Goal: Information Seeking & Learning: Learn about a topic

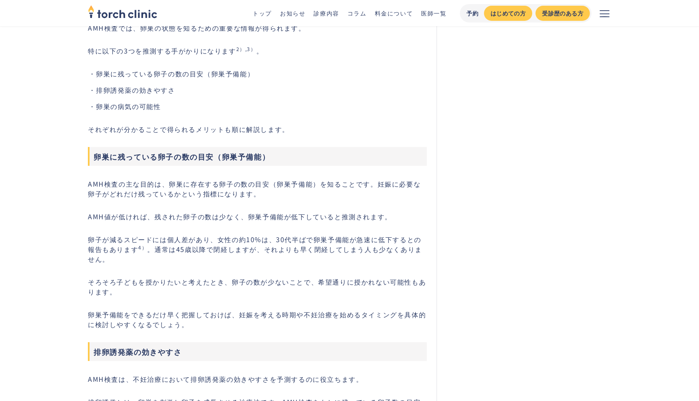
click at [351, 13] on link "コラム" at bounding box center [356, 13] width 19 height 8
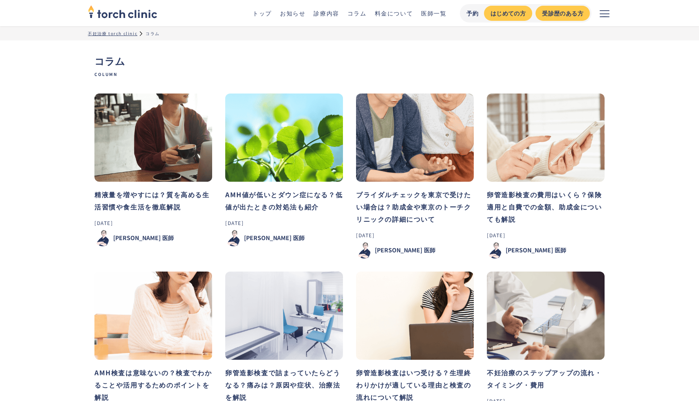
click at [153, 209] on h3 "精液量を増やすには？質を高める生活習慣や食生活を徹底解説" at bounding box center [153, 200] width 118 height 25
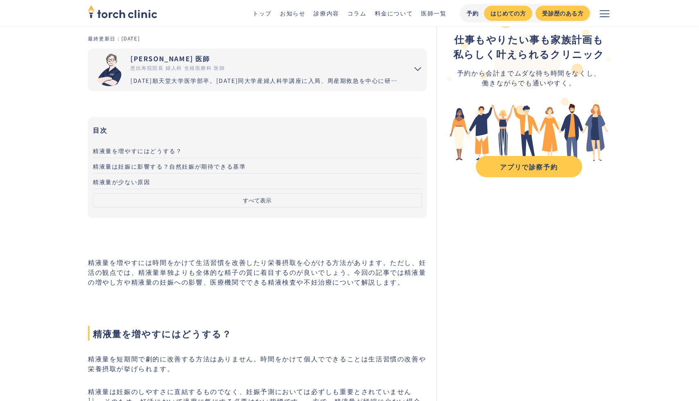
scroll to position [55, 0]
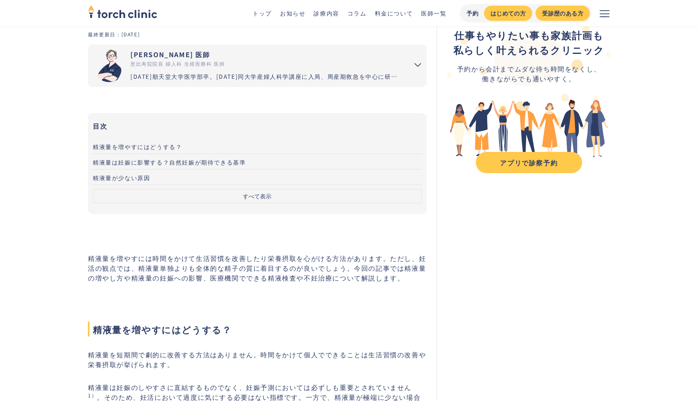
click at [192, 197] on button "すべて表示" at bounding box center [257, 196] width 329 height 14
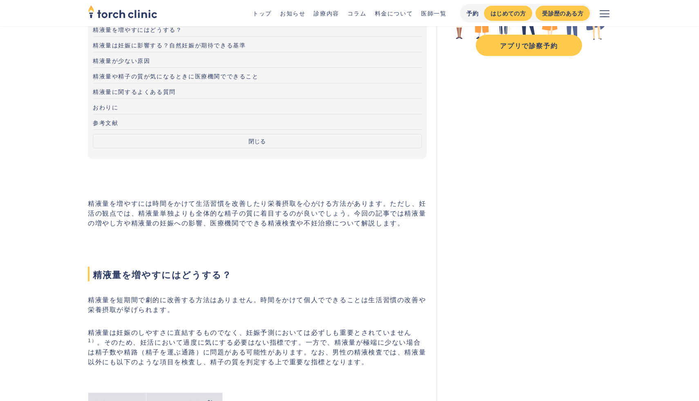
scroll to position [173, 0]
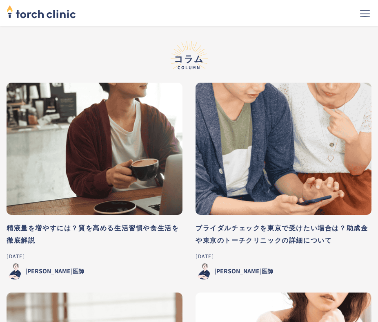
scroll to position [5285, 0]
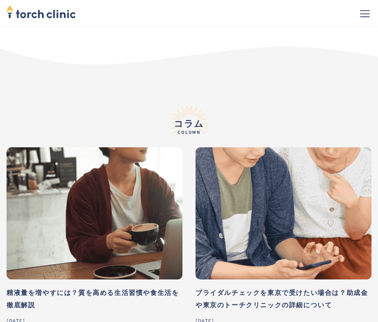
click at [233, 286] on h3 "ブライダルチェックを東京で受けたい場合は？助成金や東京のトーチクリニックの詳細について" at bounding box center [284, 298] width 176 height 25
click at [105, 286] on h3 "精液量を増やすには？質を高める生活習慣や食生活を徹底解説" at bounding box center [95, 298] width 176 height 25
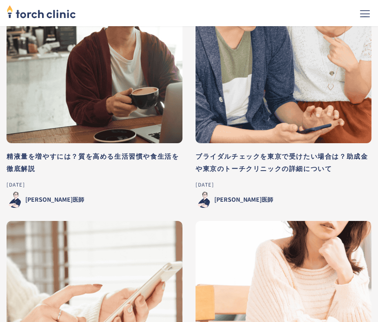
scroll to position [5437, 0]
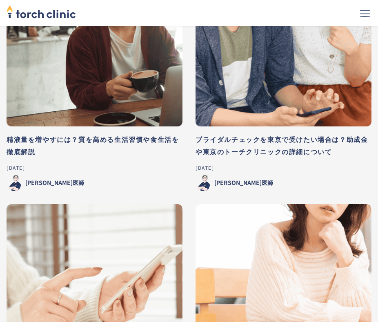
click at [120, 268] on link "卵管造影検査の費用はいくら？保険適用と自費での金額、助成金についても解説 2025-08-16 市山 卓彦 医師" at bounding box center [95, 302] width 176 height 197
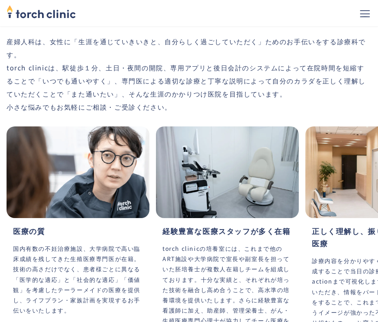
scroll to position [2031, 0]
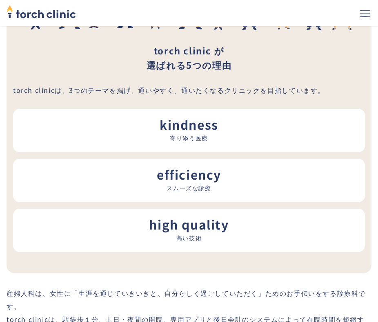
click at [362, 9] on icon "メニューを開く" at bounding box center [365, 14] width 10 height 10
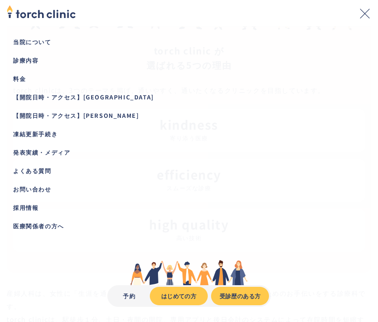
click at [363, 18] on icon "メニューを閉じる" at bounding box center [365, 14] width 10 height 10
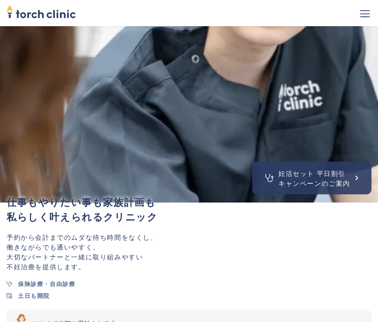
scroll to position [0, 0]
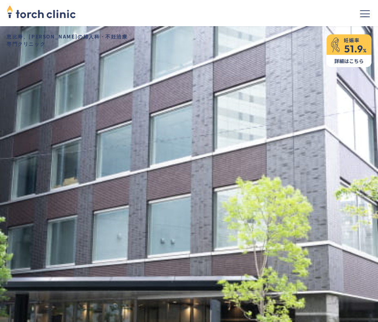
click at [252, 9] on div "トップ お知らせ 診療内容 コラム 料金について 医師一覧 予約 はじめての方 受診歴のある方" at bounding box center [189, 13] width 365 height 26
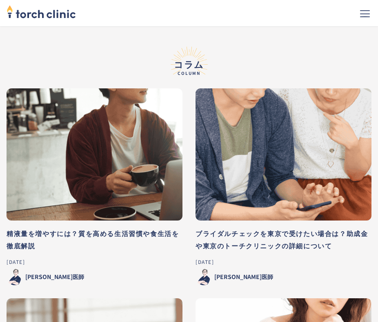
scroll to position [5452, 0]
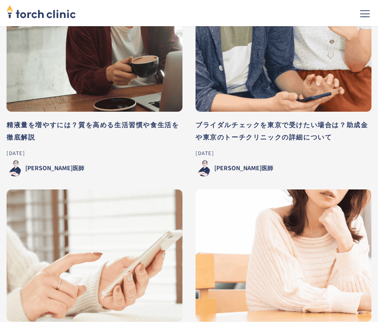
click at [263, 118] on h3 "ブライダルチェックを東京で受けたい場合は？助成金や東京のトーチクリニックの詳細について" at bounding box center [284, 130] width 176 height 25
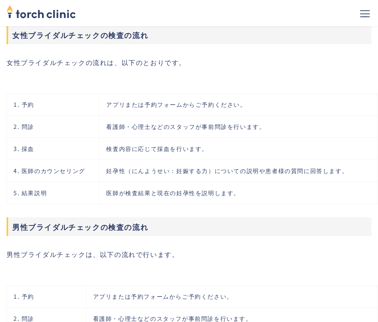
scroll to position [4766, 0]
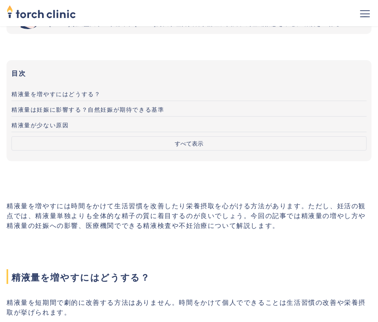
scroll to position [220, 0]
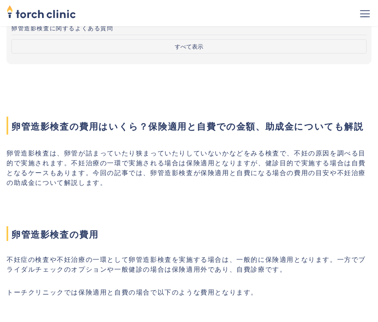
scroll to position [254, 0]
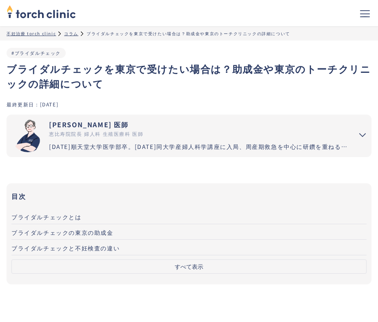
click at [73, 34] on div "コラム" at bounding box center [71, 33] width 14 height 6
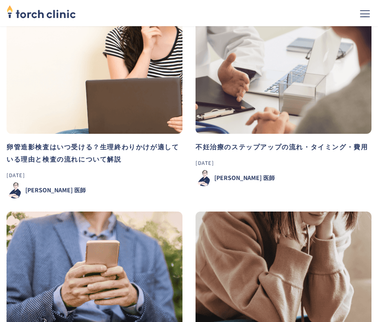
scroll to position [782, 0]
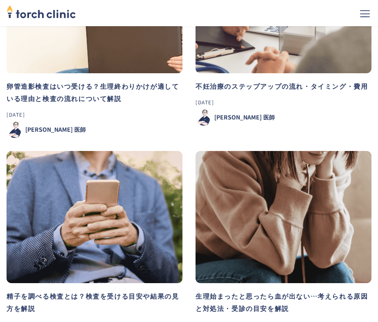
click at [242, 89] on h3 "不妊治療のステップアップの流れ・タイミング・費用" at bounding box center [284, 86] width 176 height 12
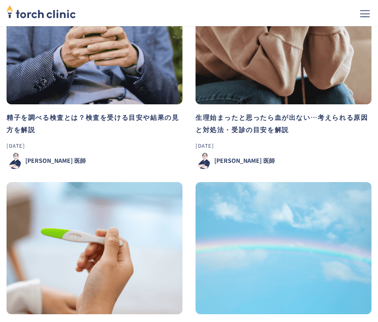
scroll to position [982, 0]
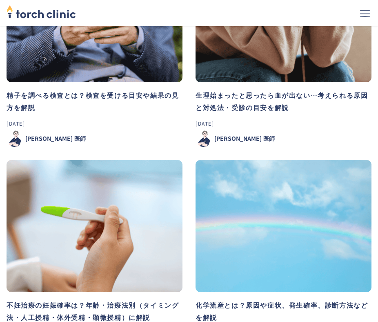
click at [150, 101] on h3 "精子を調べる検査とは？検査を受ける目安や結果の見方を解説" at bounding box center [95, 101] width 176 height 25
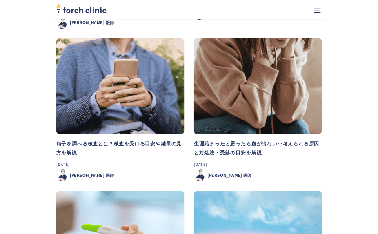
scroll to position [879, 0]
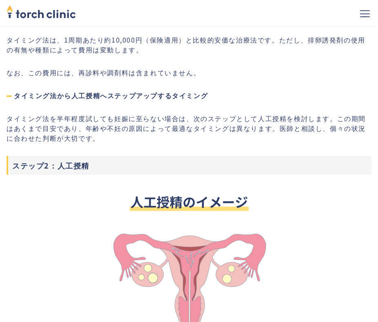
scroll to position [991, 0]
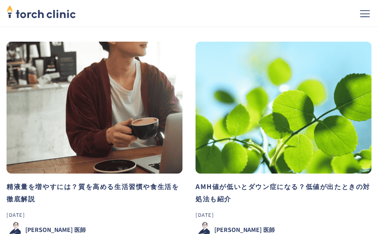
scroll to position [103, 0]
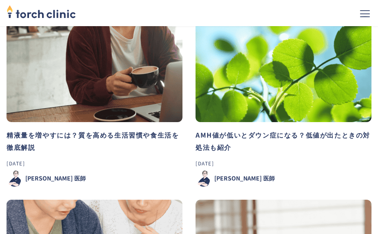
click at [115, 135] on h3 "精液量を増やすには？質を高める生活習慣や食生活を徹底解説" at bounding box center [95, 141] width 176 height 25
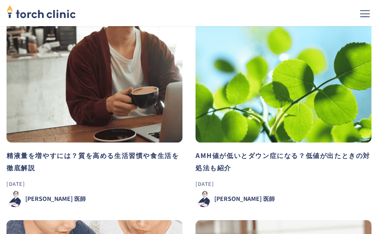
scroll to position [97, 0]
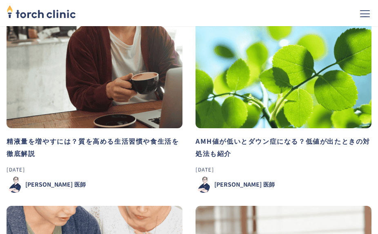
click at [103, 127] on img at bounding box center [95, 62] width 176 height 132
click at [103, 149] on h3 "精液量を増やすには？質を高める生活習慣や食生活を徹底解説" at bounding box center [95, 147] width 176 height 25
click at [208, 154] on h3 "AMH値が低いとダウン症になる？低値が出たときの対処法も紹介" at bounding box center [284, 147] width 176 height 25
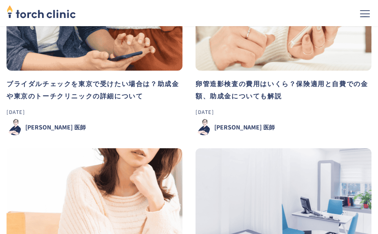
scroll to position [365, 0]
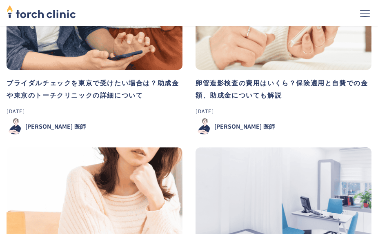
click at [83, 96] on h3 "ブライダルチェックを東京で受けたい場合は？助成金や東京のトーチクリニックの詳細について" at bounding box center [95, 88] width 176 height 25
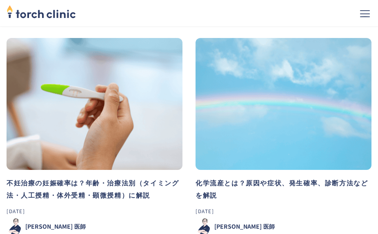
scroll to position [1124, 0]
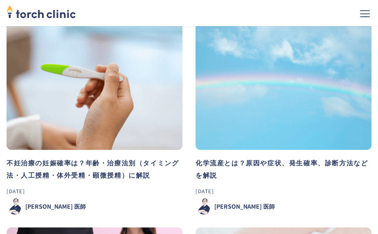
click at [98, 180] on h3 "不妊治療の妊娠確率は？年齢・治療法別（タイミング法・人工授精・体外受精・顕微授精）に解説" at bounding box center [95, 169] width 176 height 25
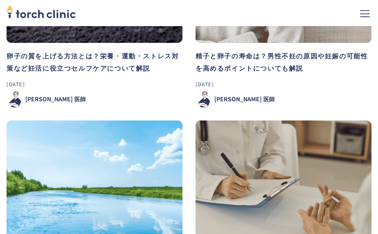
scroll to position [1647, 0]
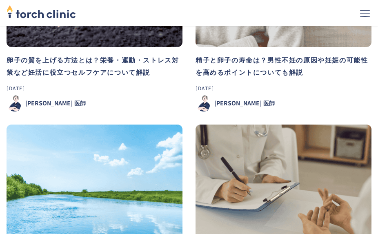
click at [105, 78] on link "卵子の質を上げる方法とは？栄養・運動・ストレス対策など妊活に役立つセルフケアについて解説 2025-06-30 市山 卓彦 toch clinic 医師" at bounding box center [95, 13] width 176 height 197
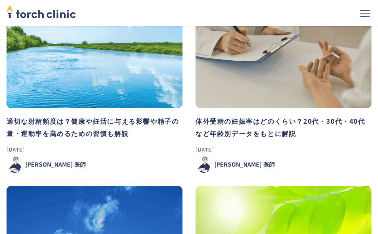
scroll to position [1814, 0]
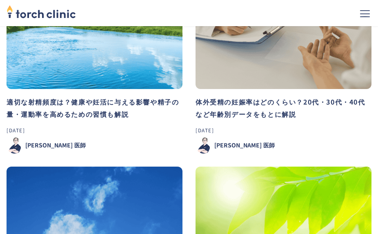
click at [129, 104] on h3 "適切な射精頻度は？健康や妊活に与える影響や精子の量・運動率を高めるための習慣も解説" at bounding box center [95, 108] width 176 height 25
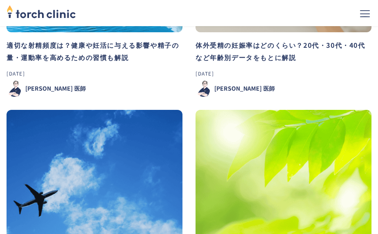
scroll to position [1948, 0]
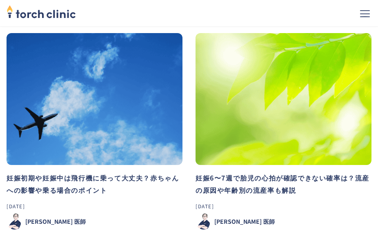
click at [115, 188] on h3 "妊娠初期や妊娠中は飛行機に乗って大丈夫？赤ちゃんへの影響や乗る場合のポイント" at bounding box center [95, 184] width 176 height 25
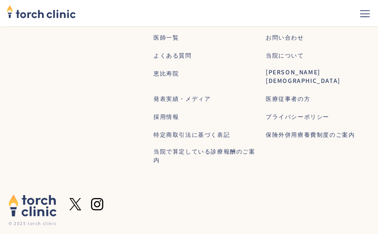
scroll to position [2327, 0]
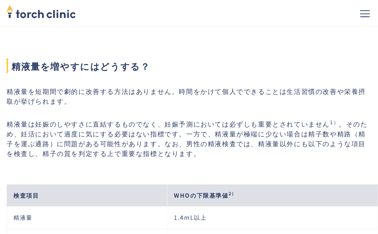
scroll to position [378, 0]
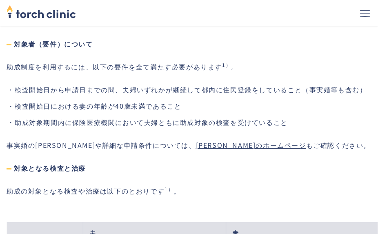
scroll to position [1052, 0]
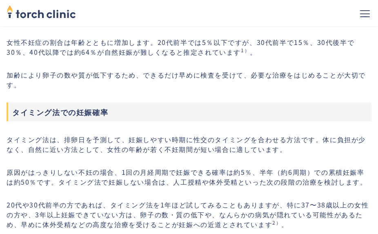
scroll to position [615, 0]
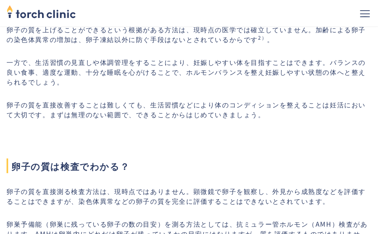
scroll to position [762, 0]
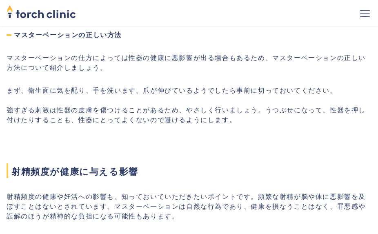
scroll to position [613, 0]
